Goal: Information Seeking & Learning: Learn about a topic

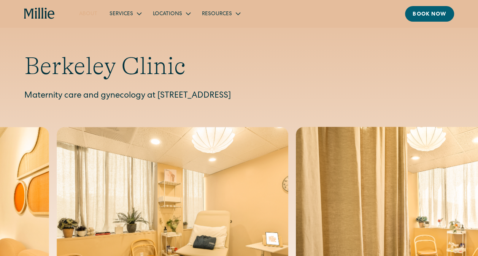
click at [93, 11] on link "About" at bounding box center [88, 13] width 30 height 13
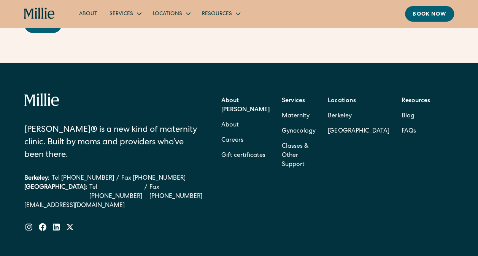
scroll to position [2397, 0]
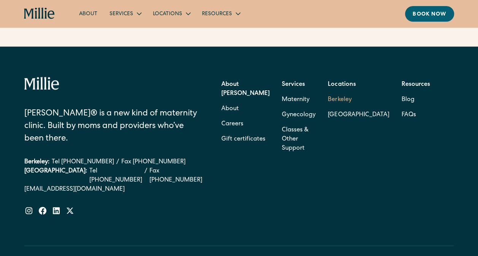
click at [364, 108] on link "Berkeley" at bounding box center [358, 99] width 61 height 15
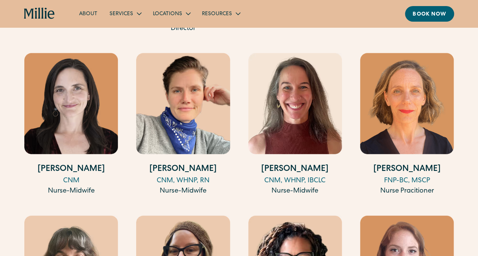
scroll to position [951, 0]
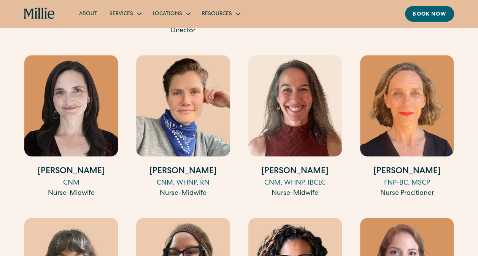
click at [185, 100] on img at bounding box center [183, 106] width 94 height 101
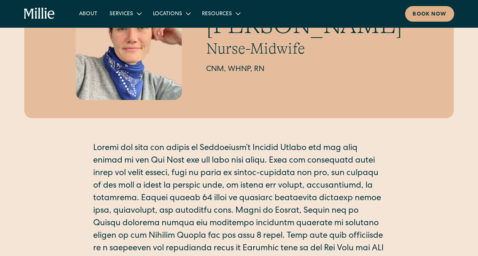
scroll to position [114, 0]
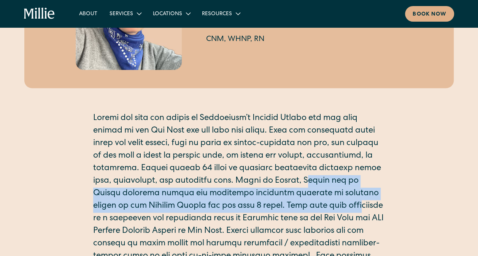
drag, startPoint x: 349, startPoint y: 180, endPoint x: 354, endPoint y: 200, distance: 21.1
click at [354, 200] on p at bounding box center [239, 232] width 292 height 239
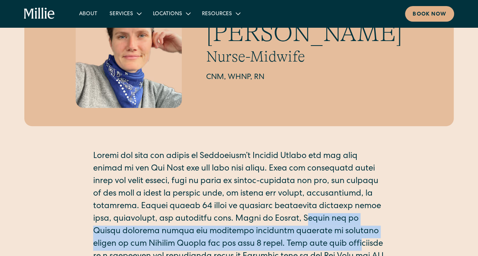
scroll to position [0, 0]
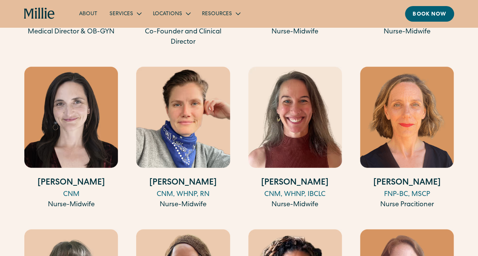
click at [76, 85] on img at bounding box center [71, 117] width 94 height 101
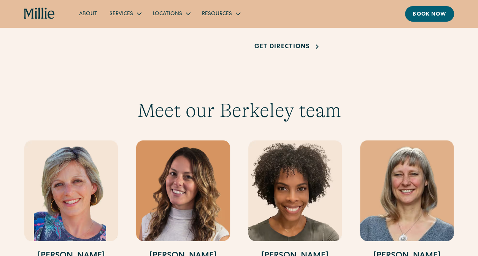
scroll to position [778, 0]
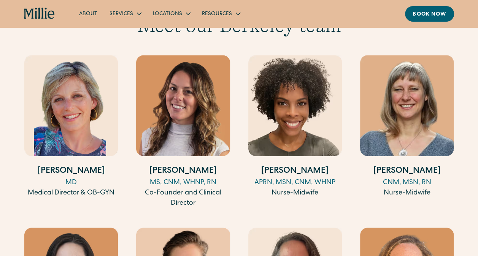
click at [186, 97] on img at bounding box center [183, 106] width 94 height 101
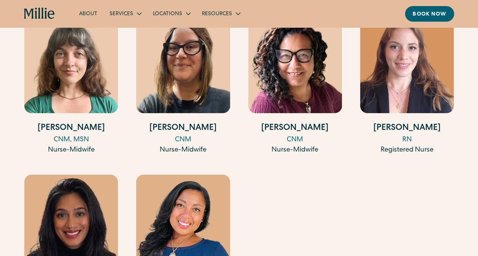
scroll to position [1235, 0]
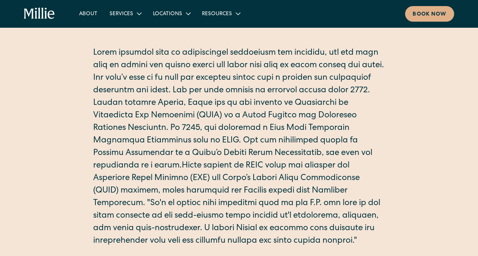
scroll to position [190, 0]
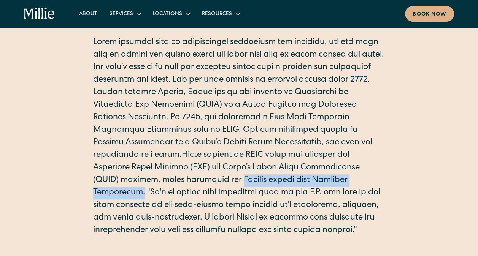
drag, startPoint x: 145, startPoint y: 180, endPoint x: 304, endPoint y: 177, distance: 159.4
click at [304, 177] on p at bounding box center [239, 137] width 292 height 201
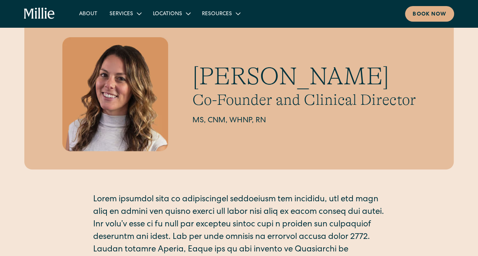
scroll to position [0, 0]
